Goal: Information Seeking & Learning: Learn about a topic

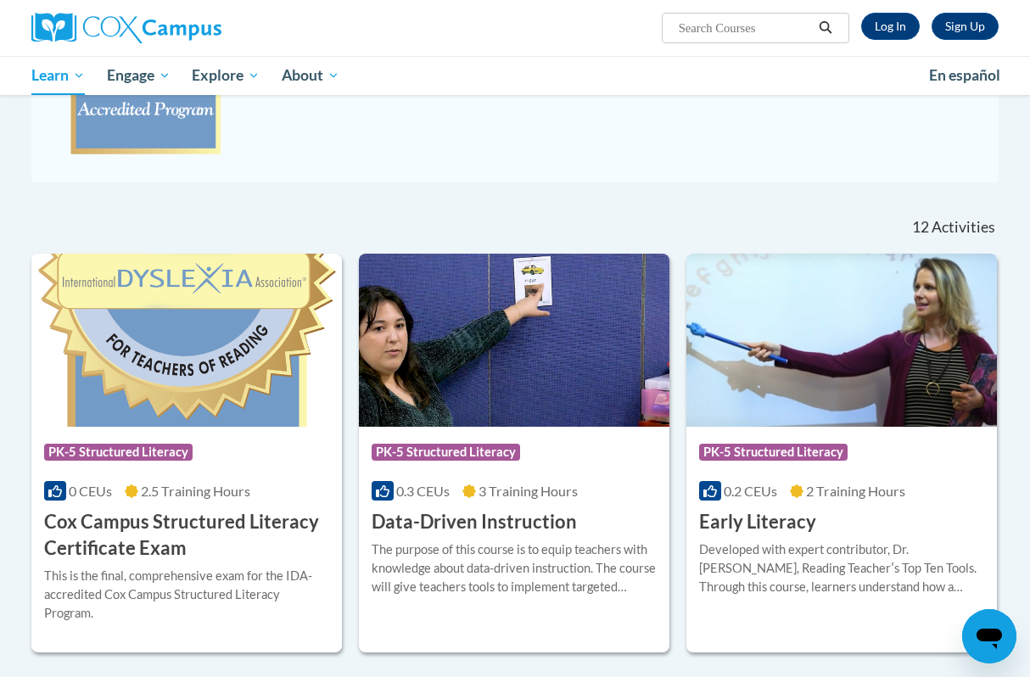
scroll to position [424, 0]
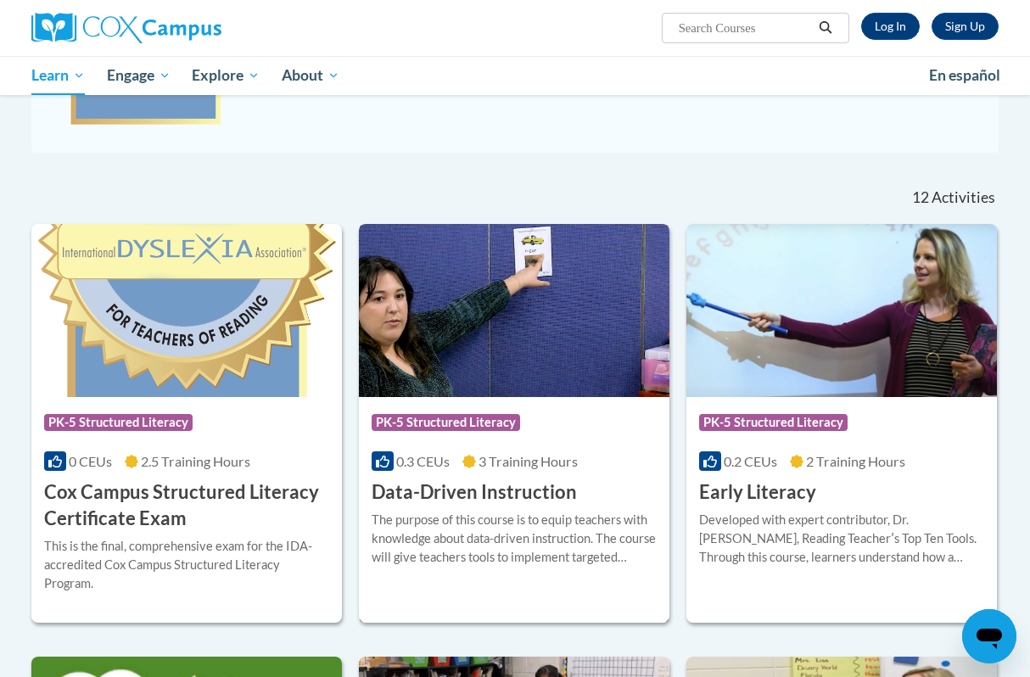
click at [488, 368] on img at bounding box center [514, 310] width 311 height 173
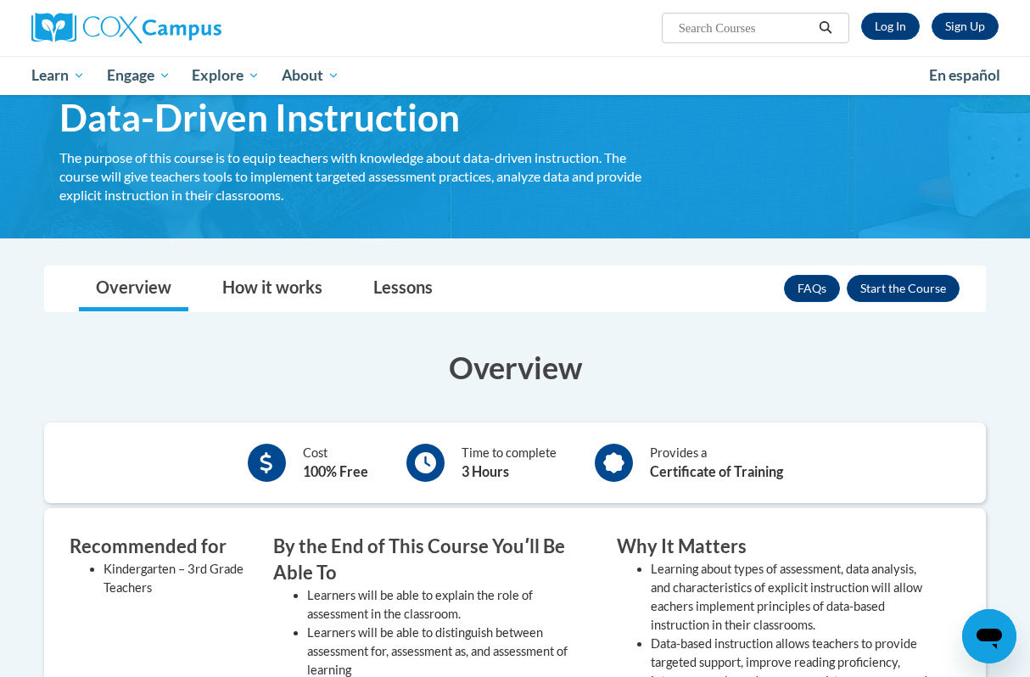
scroll to position [87, 0]
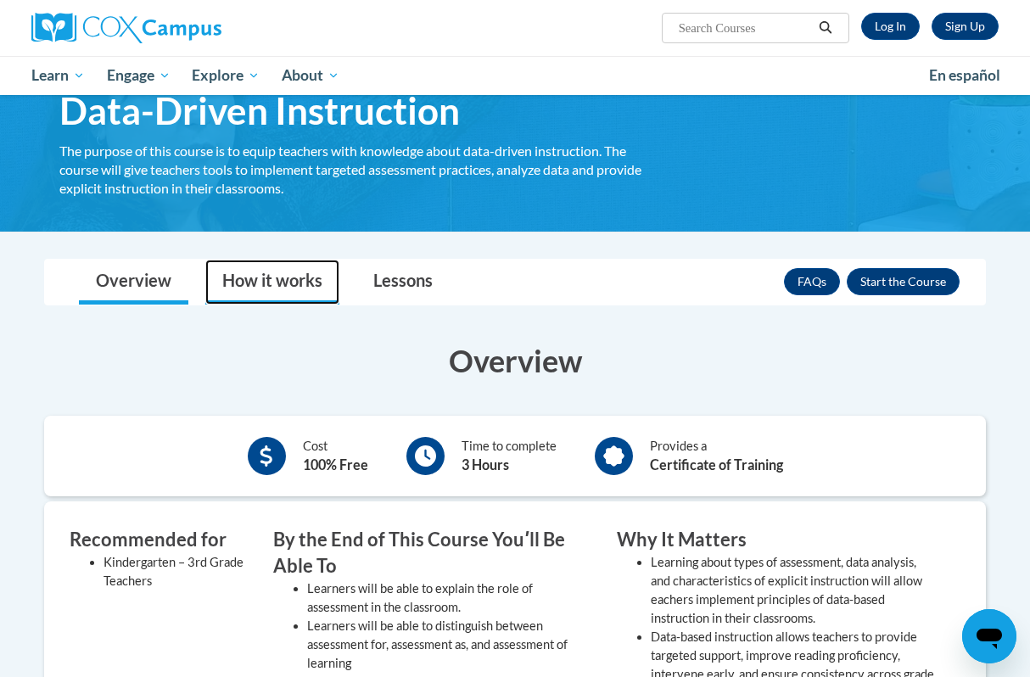
click at [305, 287] on link "How it works" at bounding box center [272, 282] width 134 height 45
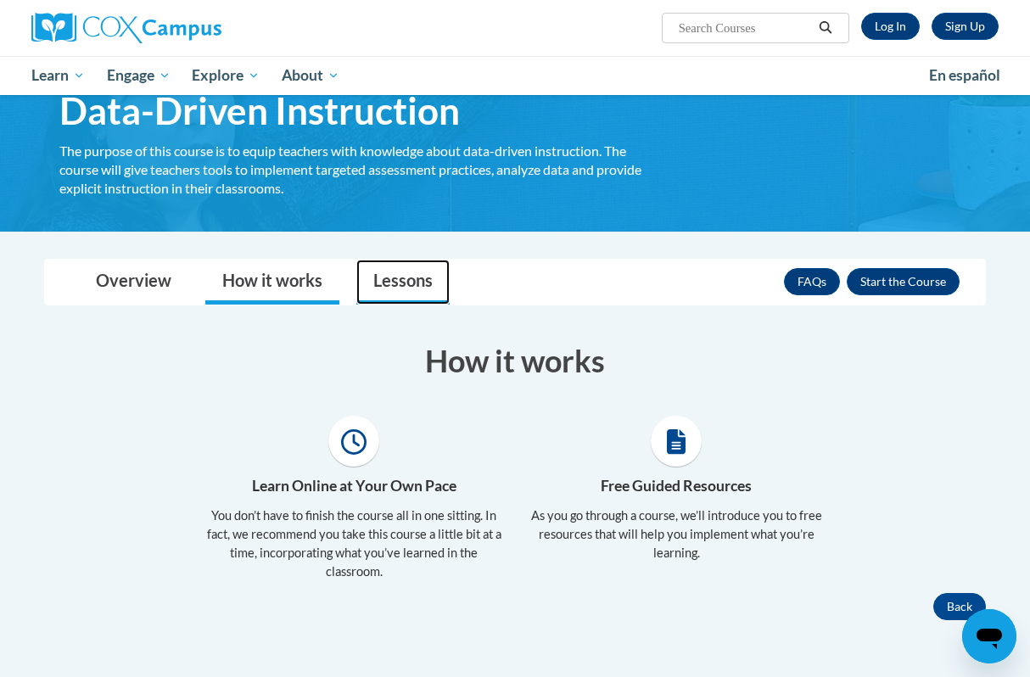
click at [400, 285] on link "Lessons" at bounding box center [403, 282] width 93 height 45
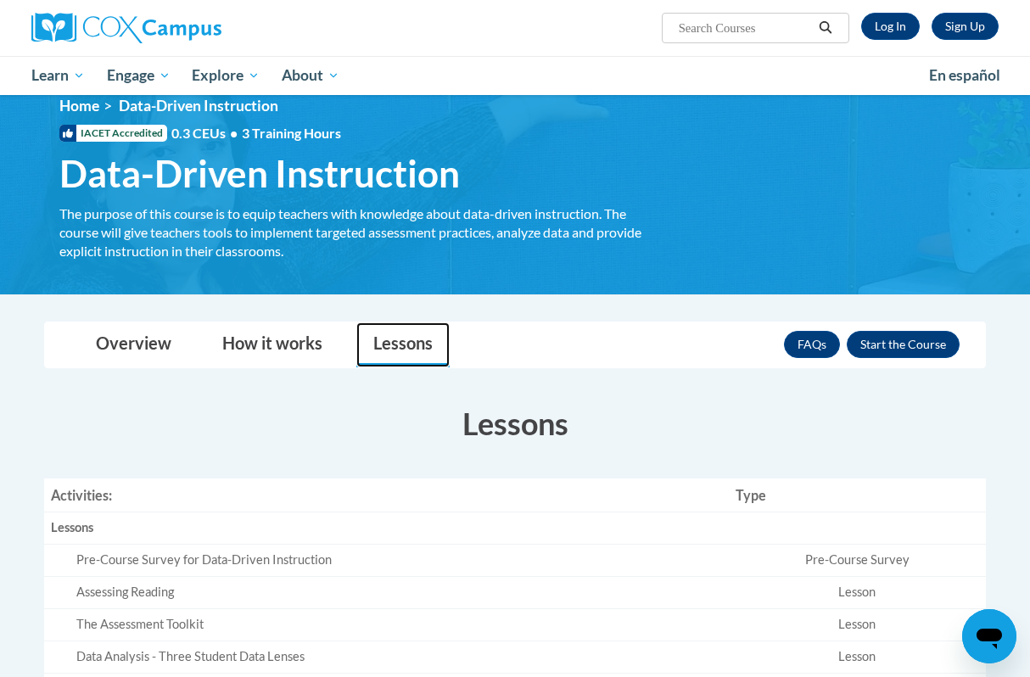
scroll to position [0, 0]
